Goal: Task Accomplishment & Management: Manage account settings

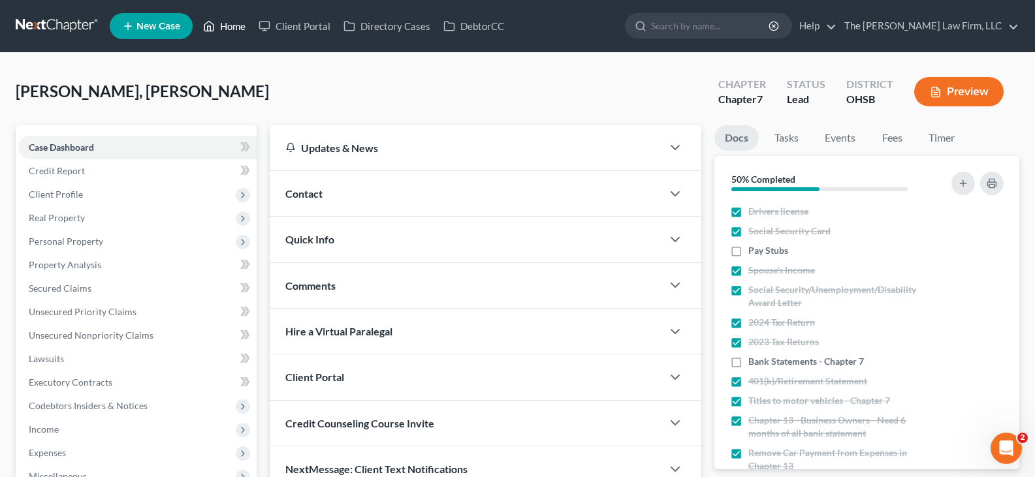
scroll to position [392, 0]
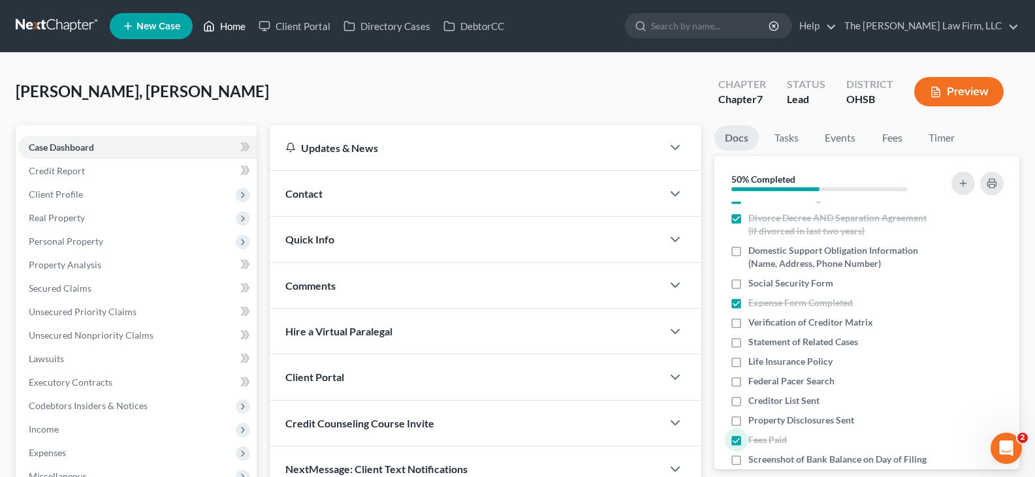
drag, startPoint x: 239, startPoint y: 25, endPoint x: 534, endPoint y: 123, distance: 310.9
click at [239, 25] on link "Home" at bounding box center [224, 26] width 55 height 24
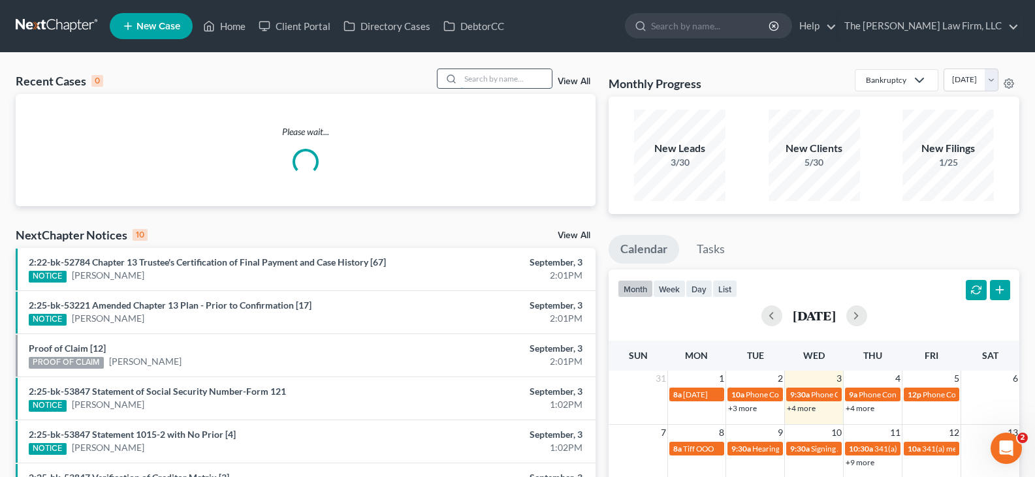
click at [508, 80] on input "search" at bounding box center [505, 78] width 91 height 19
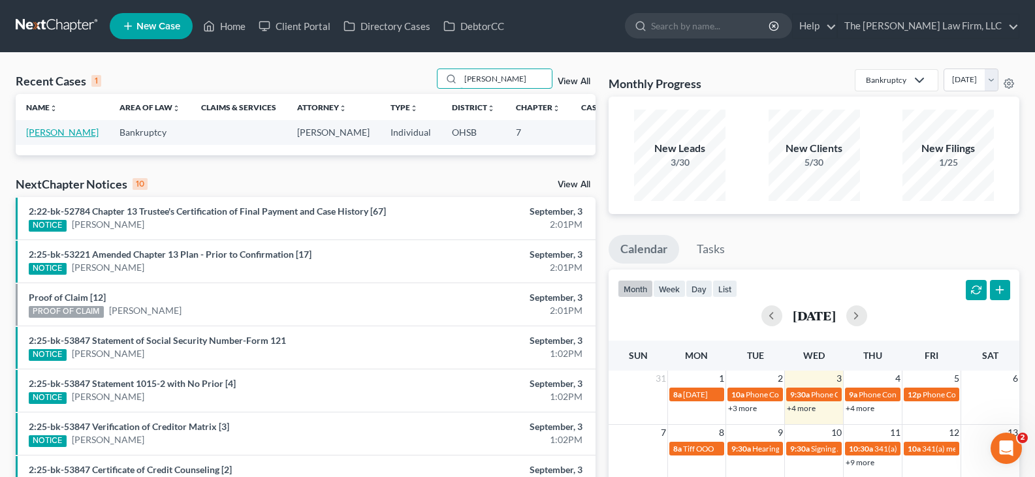
type input "[PERSON_NAME]"
click at [42, 138] on link "[PERSON_NAME]" at bounding box center [62, 132] width 72 height 11
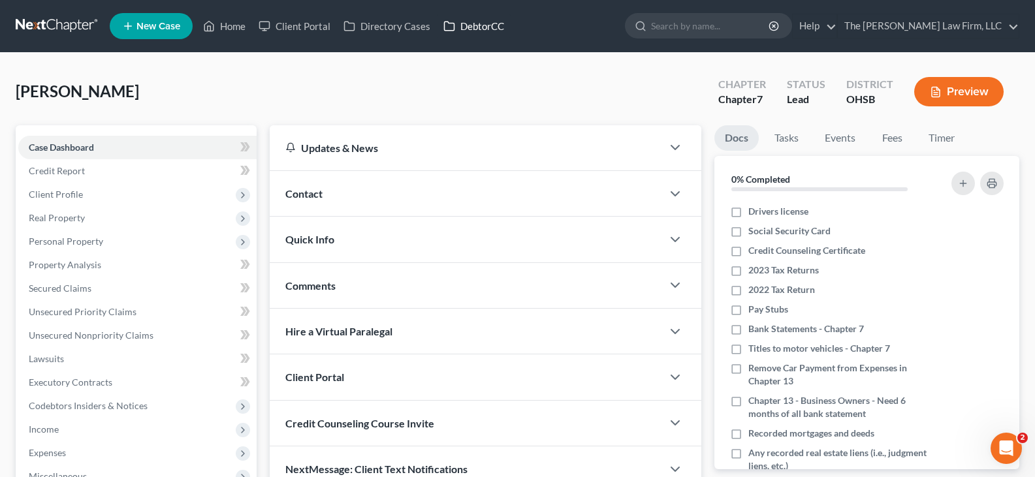
drag, startPoint x: 477, startPoint y: 29, endPoint x: 764, endPoint y: 109, distance: 298.9
click at [477, 29] on link "DebtorCC" at bounding box center [474, 26] width 74 height 24
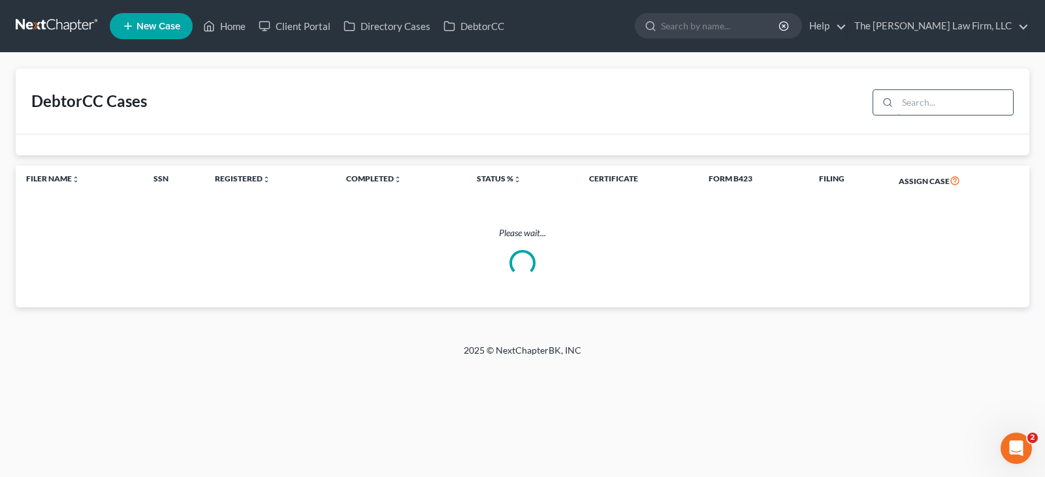
click at [930, 101] on input "search" at bounding box center [955, 102] width 116 height 25
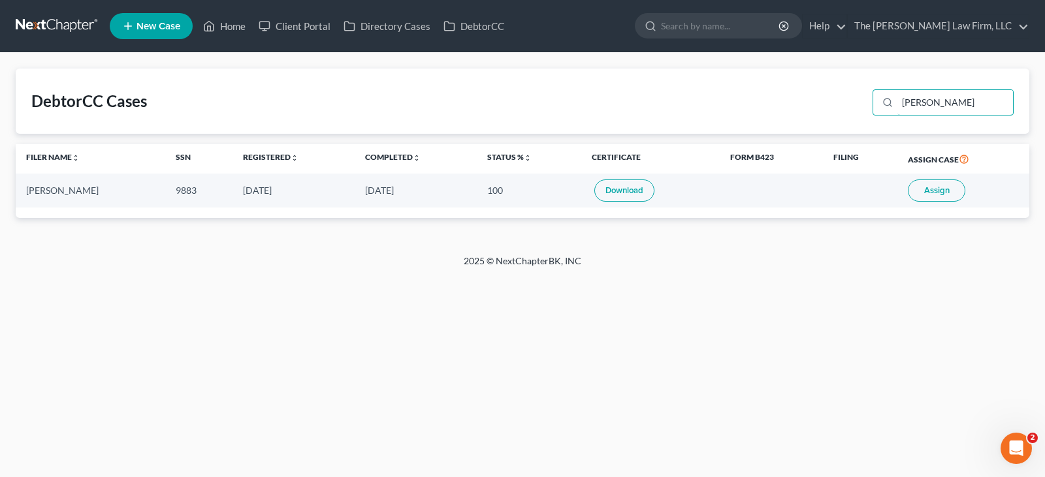
type input "[PERSON_NAME]"
click at [607, 189] on link "Download" at bounding box center [624, 191] width 60 height 22
click at [236, 27] on link "Home" at bounding box center [224, 26] width 55 height 24
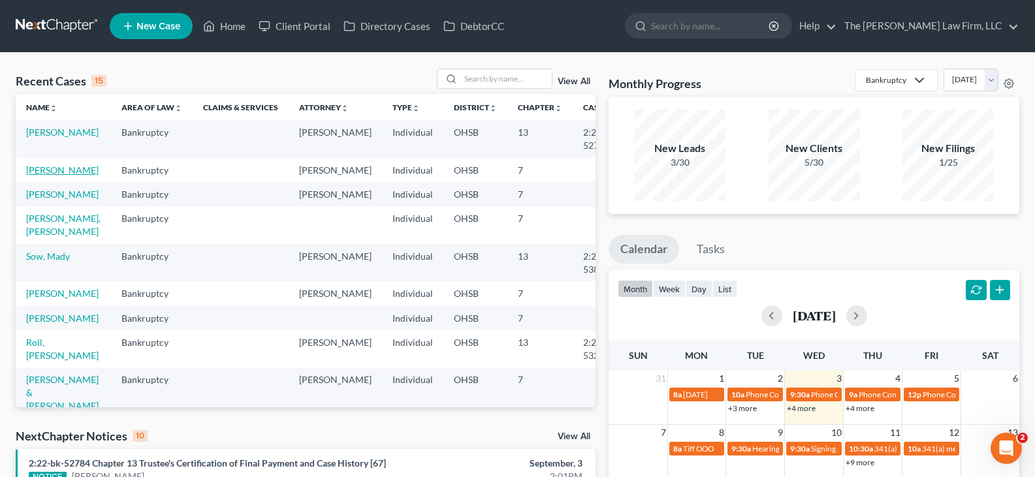
click at [39, 174] on link "[PERSON_NAME]" at bounding box center [62, 170] width 72 height 11
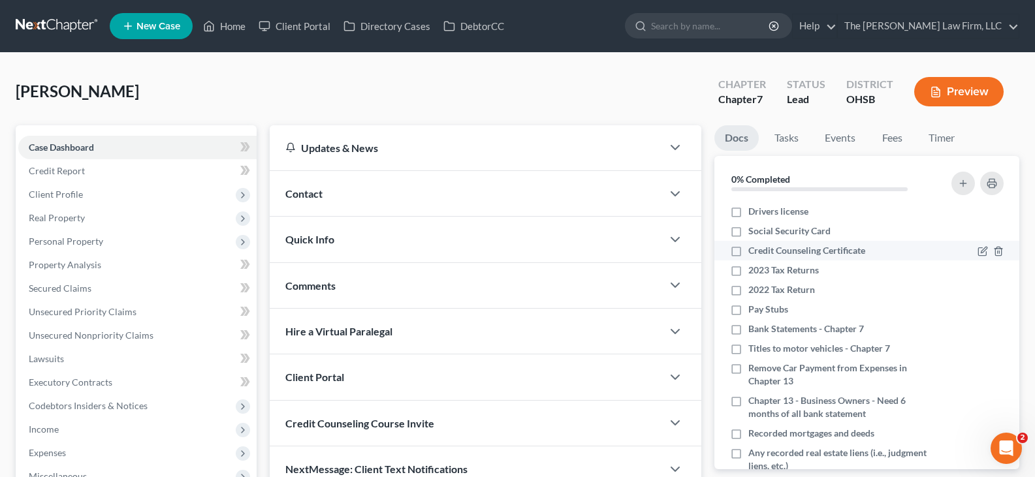
drag, startPoint x: 739, startPoint y: 212, endPoint x: 736, endPoint y: 251, distance: 39.3
click at [748, 212] on label "Drivers license" at bounding box center [778, 211] width 60 height 13
click at [753, 212] on input "Drivers license" at bounding box center [757, 209] width 8 height 8
checkbox input "true"
click at [748, 228] on label "Social Security Card" at bounding box center [789, 231] width 82 height 13
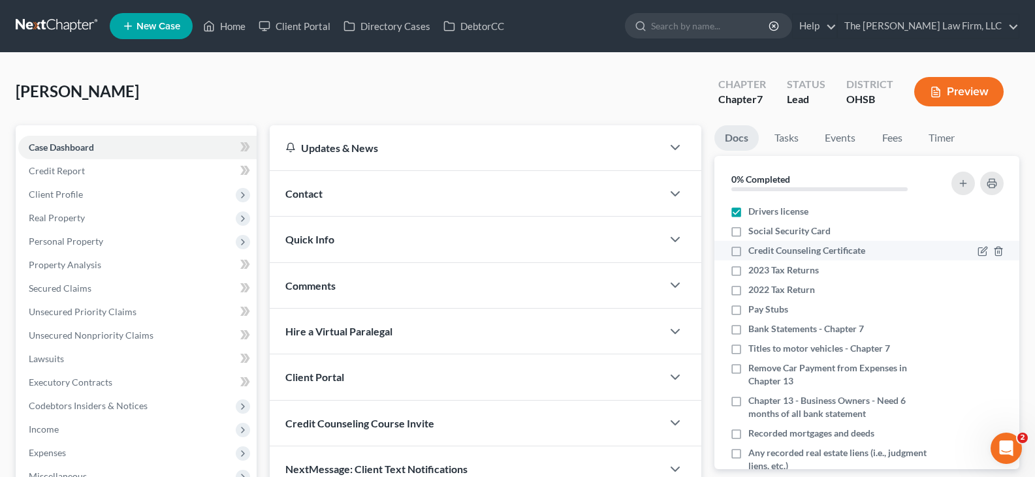
click at [753, 228] on input "Social Security Card" at bounding box center [757, 229] width 8 height 8
checkbox input "true"
click at [748, 251] on label "Credit Counseling Certificate" at bounding box center [806, 250] width 117 height 13
click at [753, 251] on input "Credit Counseling Certificate" at bounding box center [757, 248] width 8 height 8
checkbox input "true"
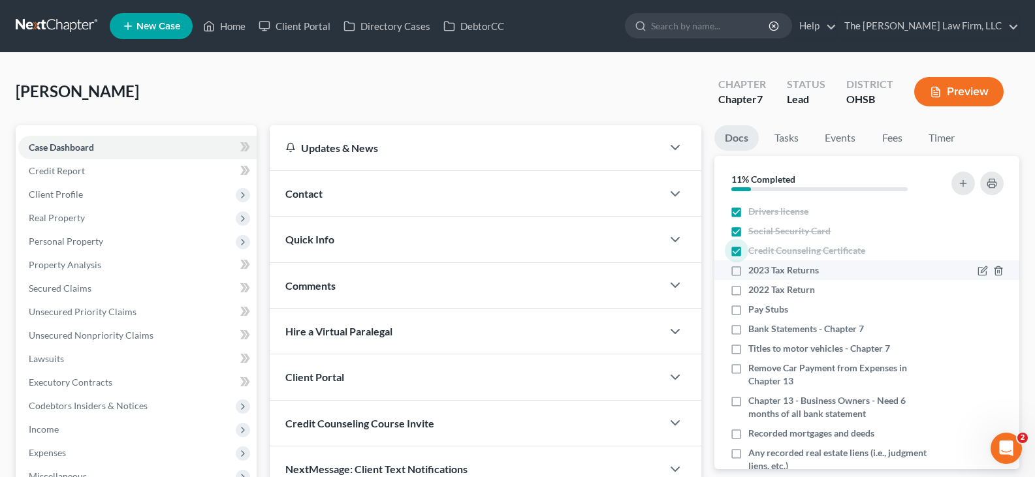
click at [748, 270] on label "2023 Tax Returns" at bounding box center [783, 270] width 71 height 13
click at [753, 270] on input "2023 Tax Returns" at bounding box center [757, 268] width 8 height 8
checkbox input "true"
click at [748, 291] on label "2022 Tax Return" at bounding box center [781, 289] width 67 height 13
click at [753, 291] on input "2022 Tax Return" at bounding box center [757, 287] width 8 height 8
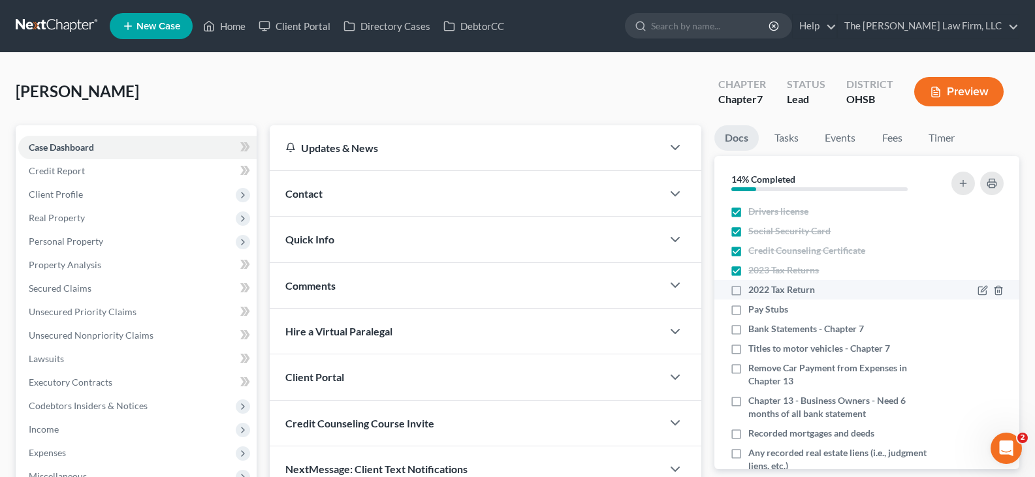
checkbox input "true"
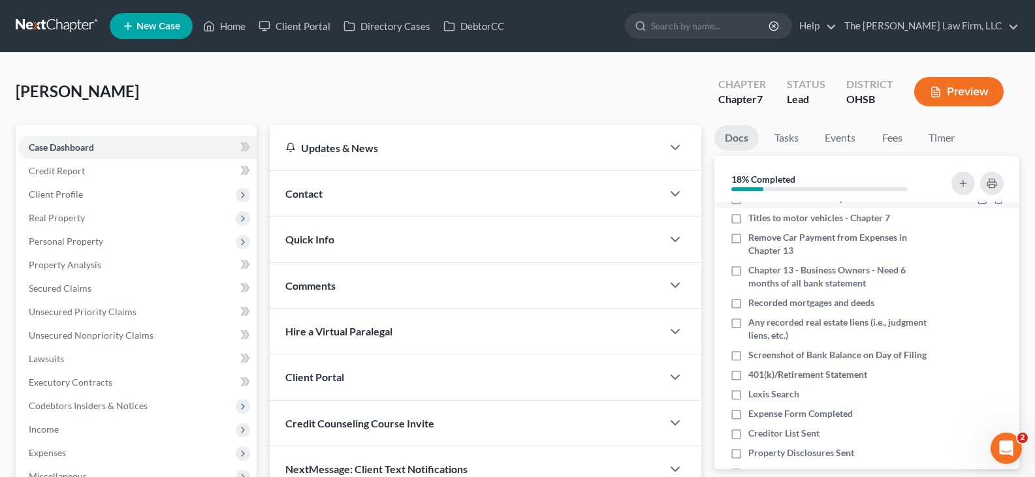
scroll to position [65, 0]
